Goal: Task Accomplishment & Management: Use online tool/utility

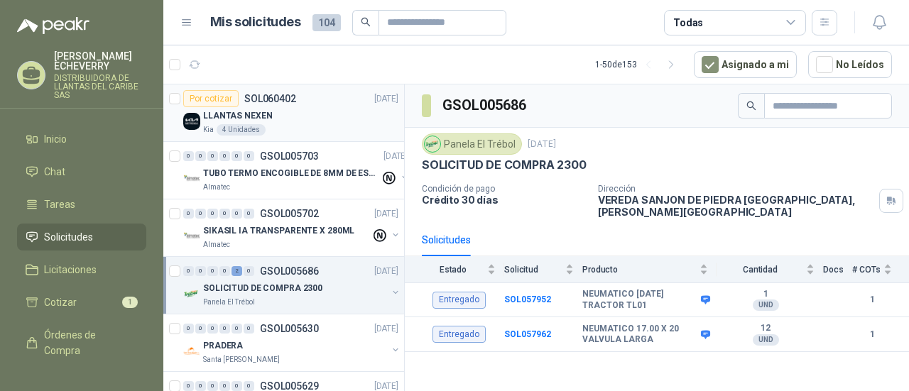
click at [295, 109] on div "LLANTAS NEXEN" at bounding box center [300, 115] width 195 height 17
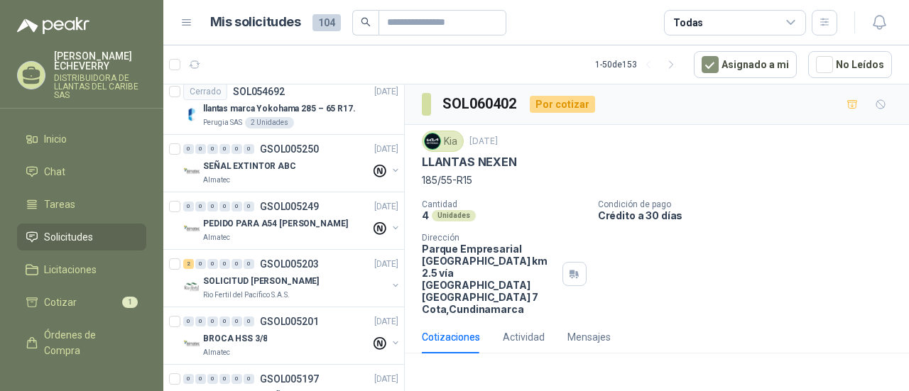
scroll to position [1278, 0]
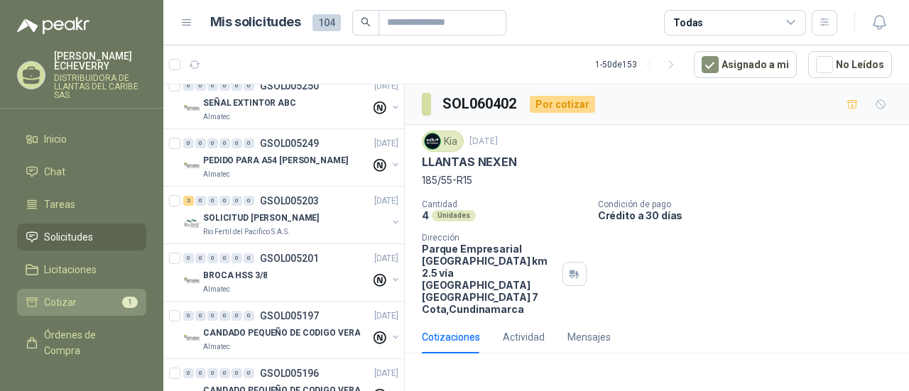
click at [71, 297] on span "Cotizar" at bounding box center [60, 303] width 33 height 16
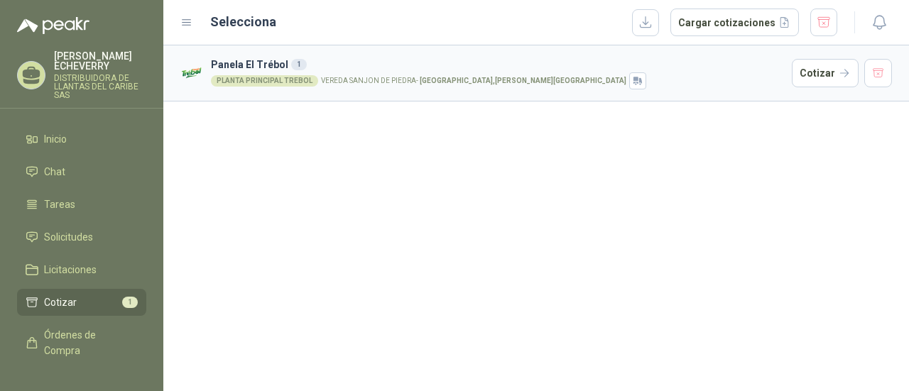
click at [750, 53] on article "Panela El Trébol 1 PLANTA PRINCIPAL TREBOL VEREDA SANJON DE PIEDRA - Andalucía …" at bounding box center [535, 73] width 745 height 56
click at [825, 73] on button "Cotizar" at bounding box center [824, 73] width 67 height 28
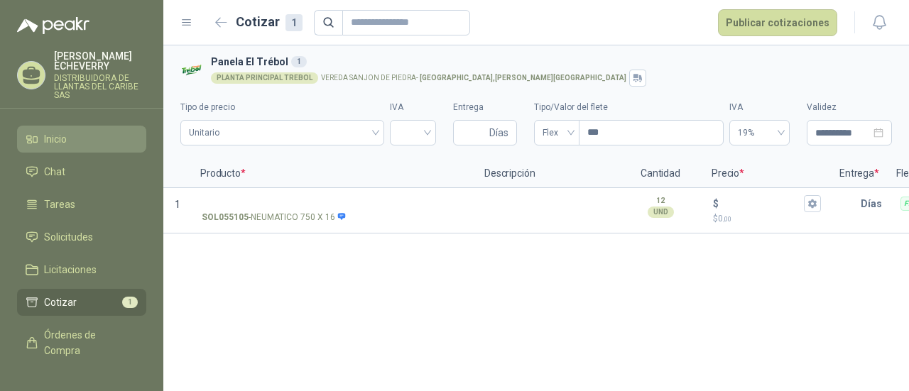
click at [74, 138] on li "Inicio" at bounding box center [82, 139] width 112 height 16
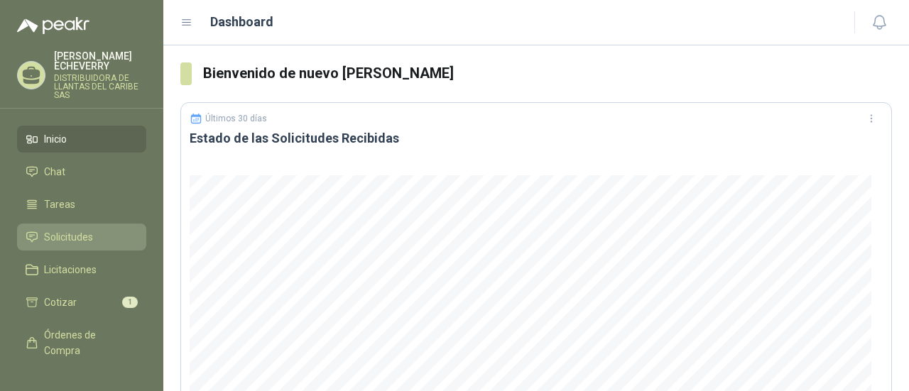
click at [84, 243] on span "Solicitudes" at bounding box center [68, 237] width 49 height 16
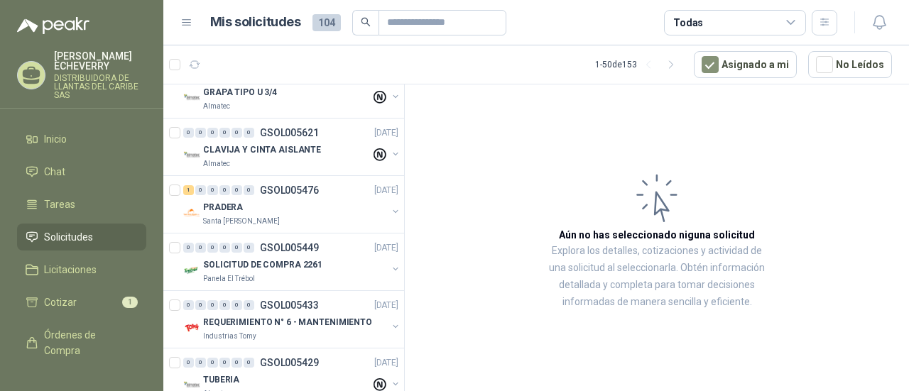
scroll to position [497, 0]
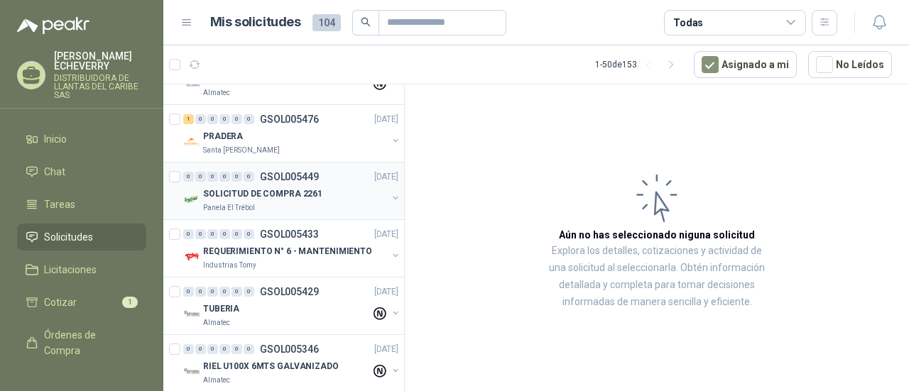
click at [269, 195] on p "SOLICITUD DE COMPRA 2261" at bounding box center [262, 193] width 119 height 13
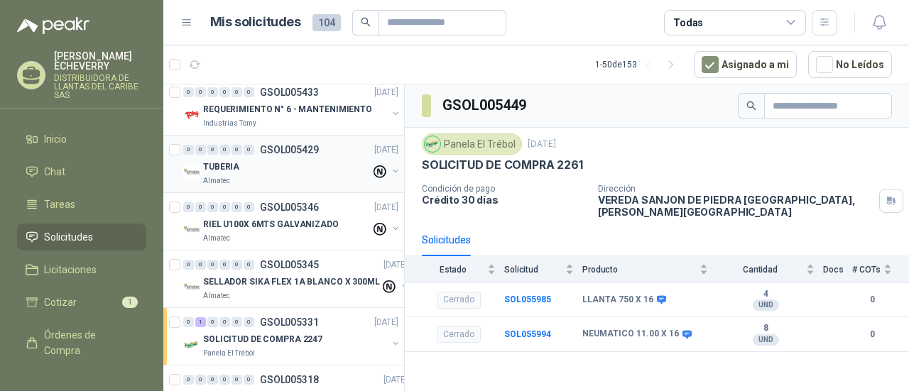
scroll to position [710, 0]
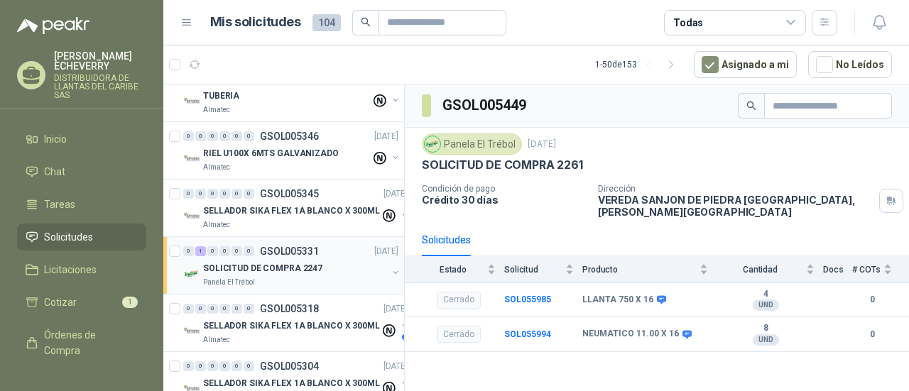
click at [249, 269] on p "SOLICITUD DE COMPRA 2247" at bounding box center [262, 268] width 119 height 13
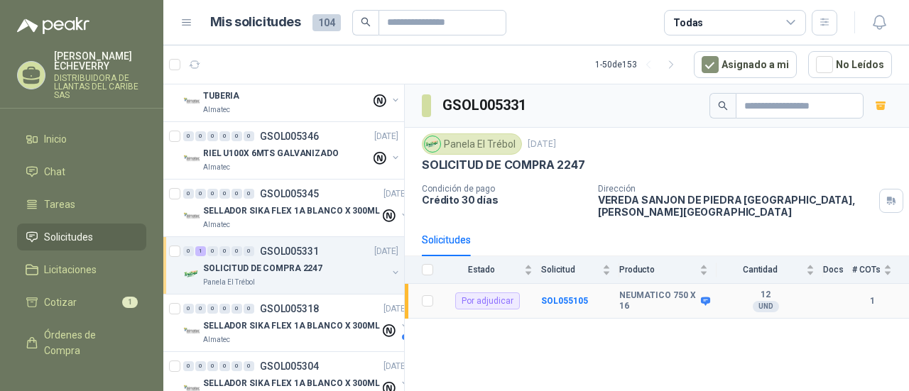
click at [832, 287] on td at bounding box center [837, 301] width 29 height 35
